Goal: Entertainment & Leisure: Consume media (video, audio)

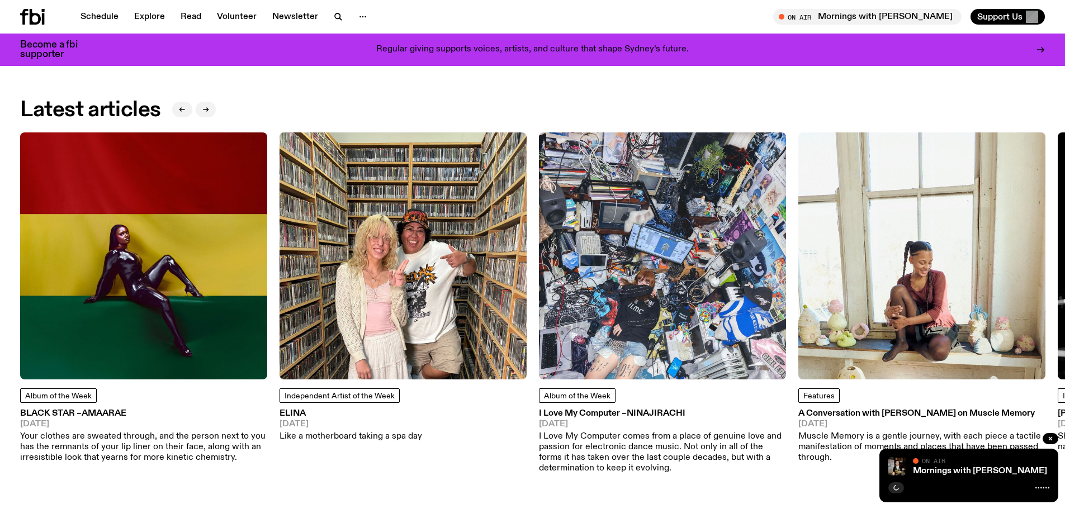
scroll to position [1675, 0]
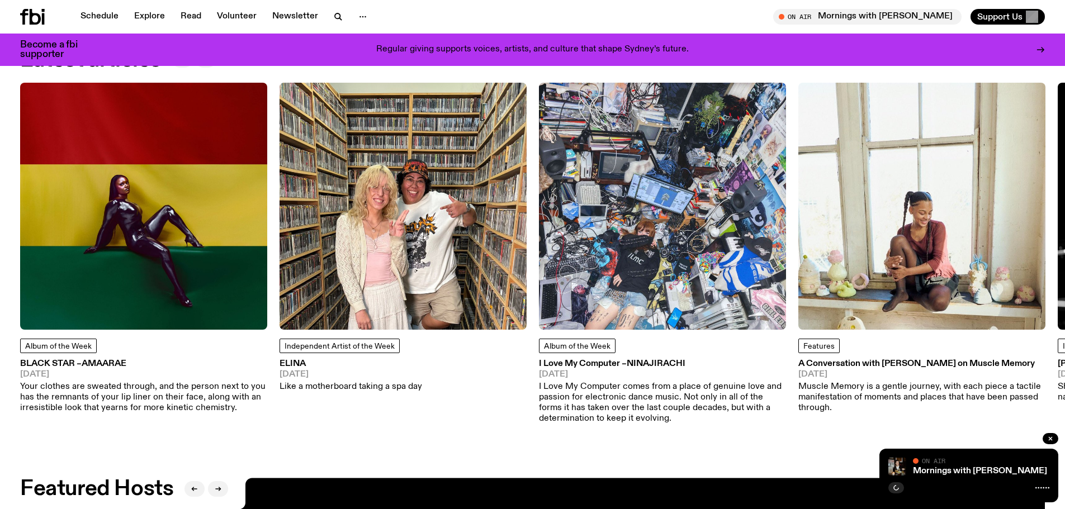
click at [135, 388] on p "Your clothes are sweated through, and the person next to you has the remnants o…" at bounding box center [143, 398] width 247 height 32
click at [898, 489] on icon "button" at bounding box center [896, 488] width 5 height 6
click at [951, 467] on link "Mornings with [PERSON_NAME]" at bounding box center [980, 471] width 134 height 9
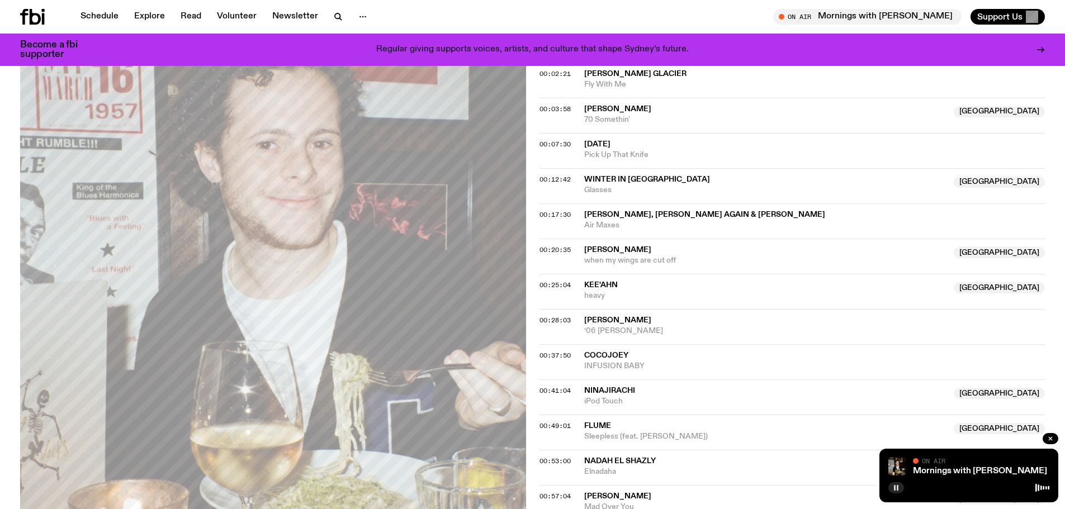
scroll to position [275, 0]
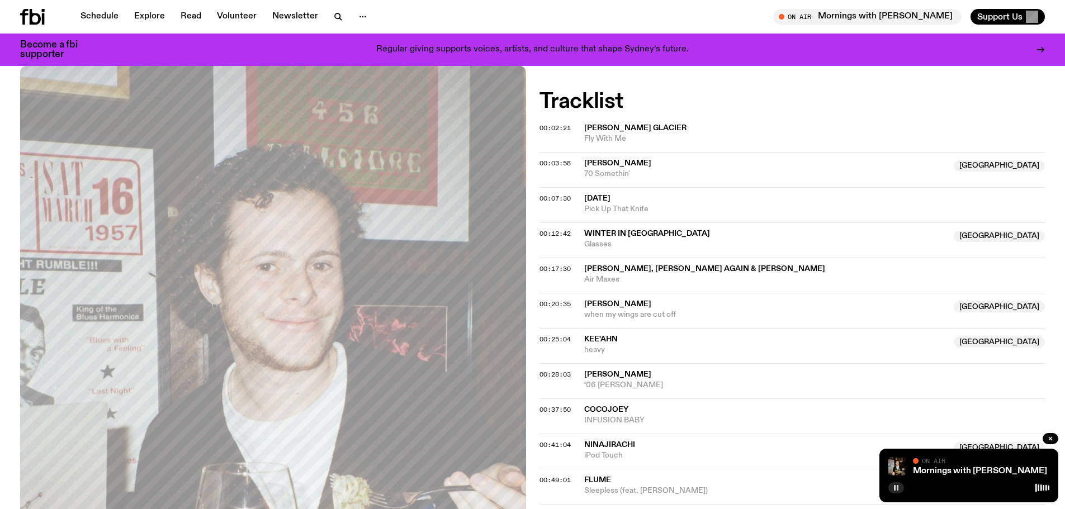
click at [891, 488] on button "button" at bounding box center [896, 488] width 16 height 11
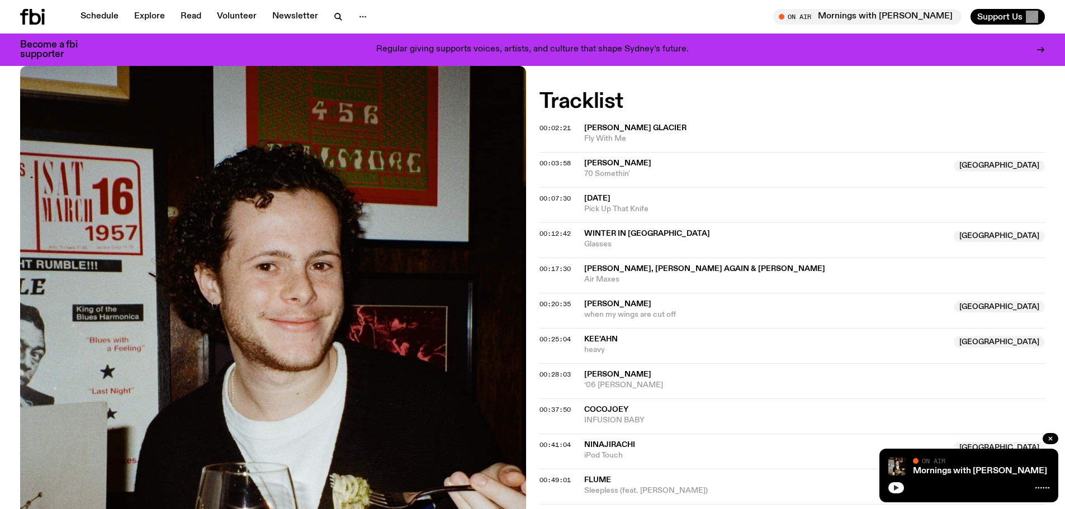
drag, startPoint x: 891, startPoint y: 484, endPoint x: 714, endPoint y: 141, distance: 385.9
click at [891, 484] on button "button" at bounding box center [896, 488] width 16 height 11
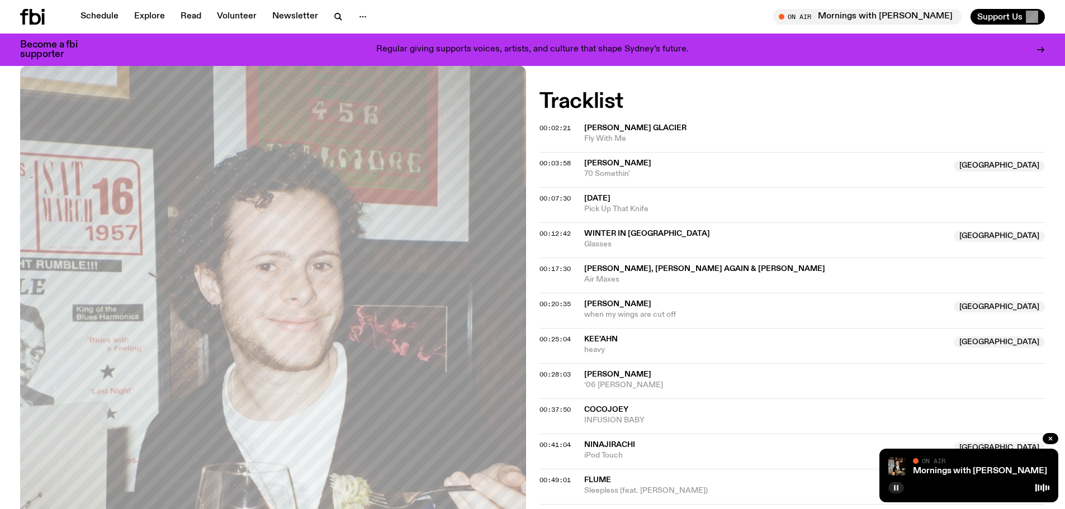
click at [902, 488] on button "button" at bounding box center [896, 488] width 16 height 11
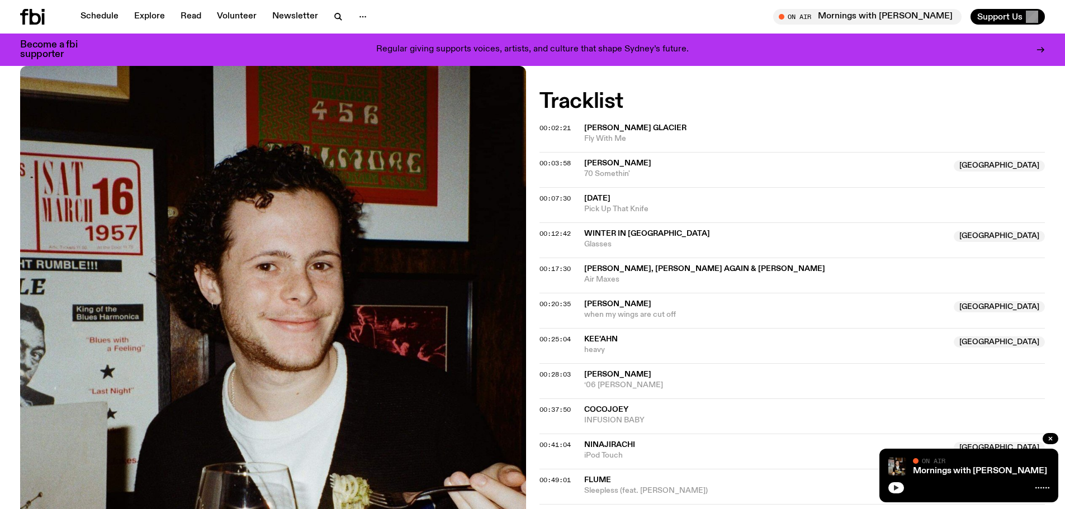
click at [899, 491] on icon "button" at bounding box center [896, 488] width 7 height 7
